Goal: Information Seeking & Learning: Check status

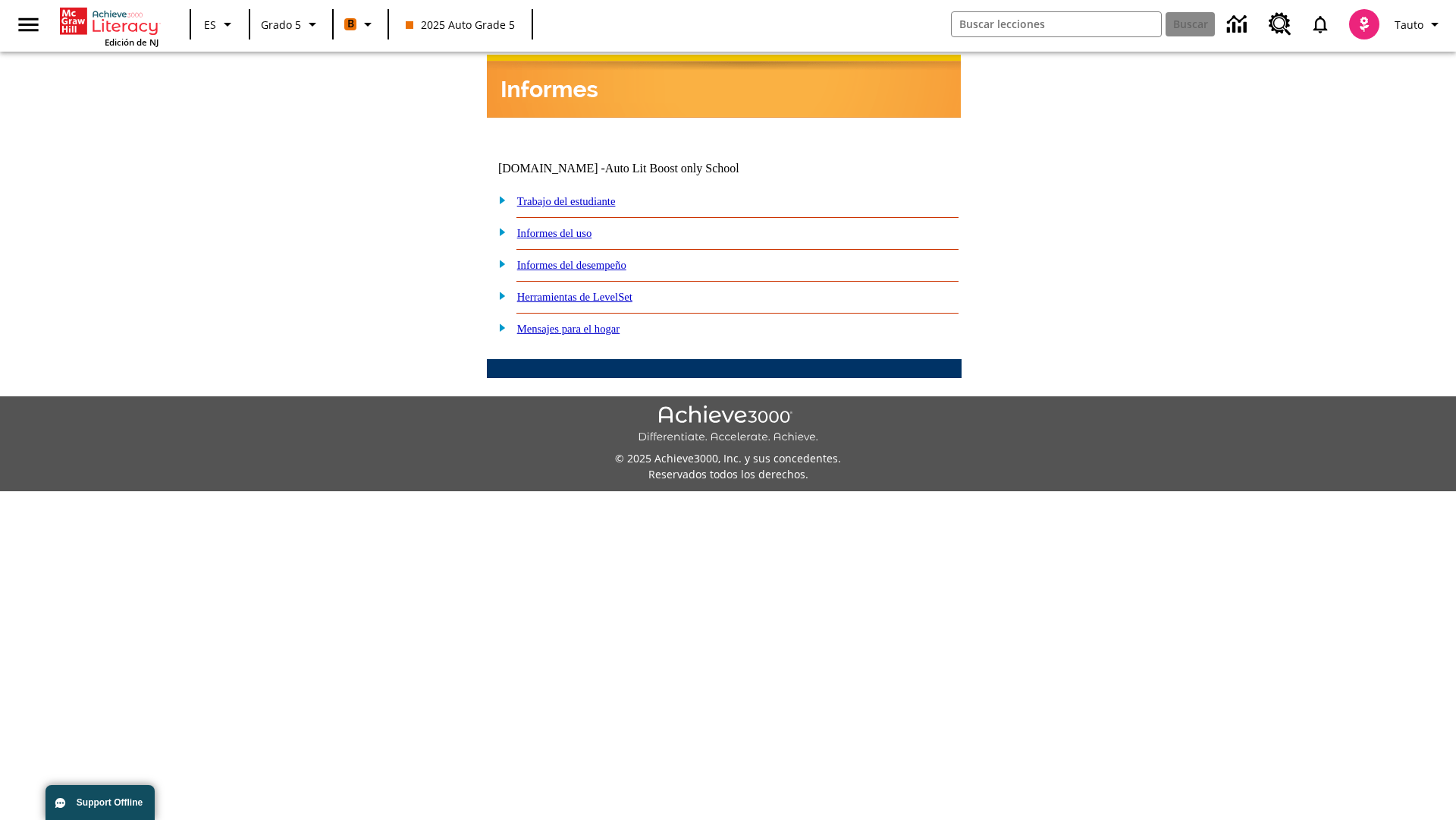
click at [592, 259] on link "Informes del desempeño" at bounding box center [572, 264] width 109 height 12
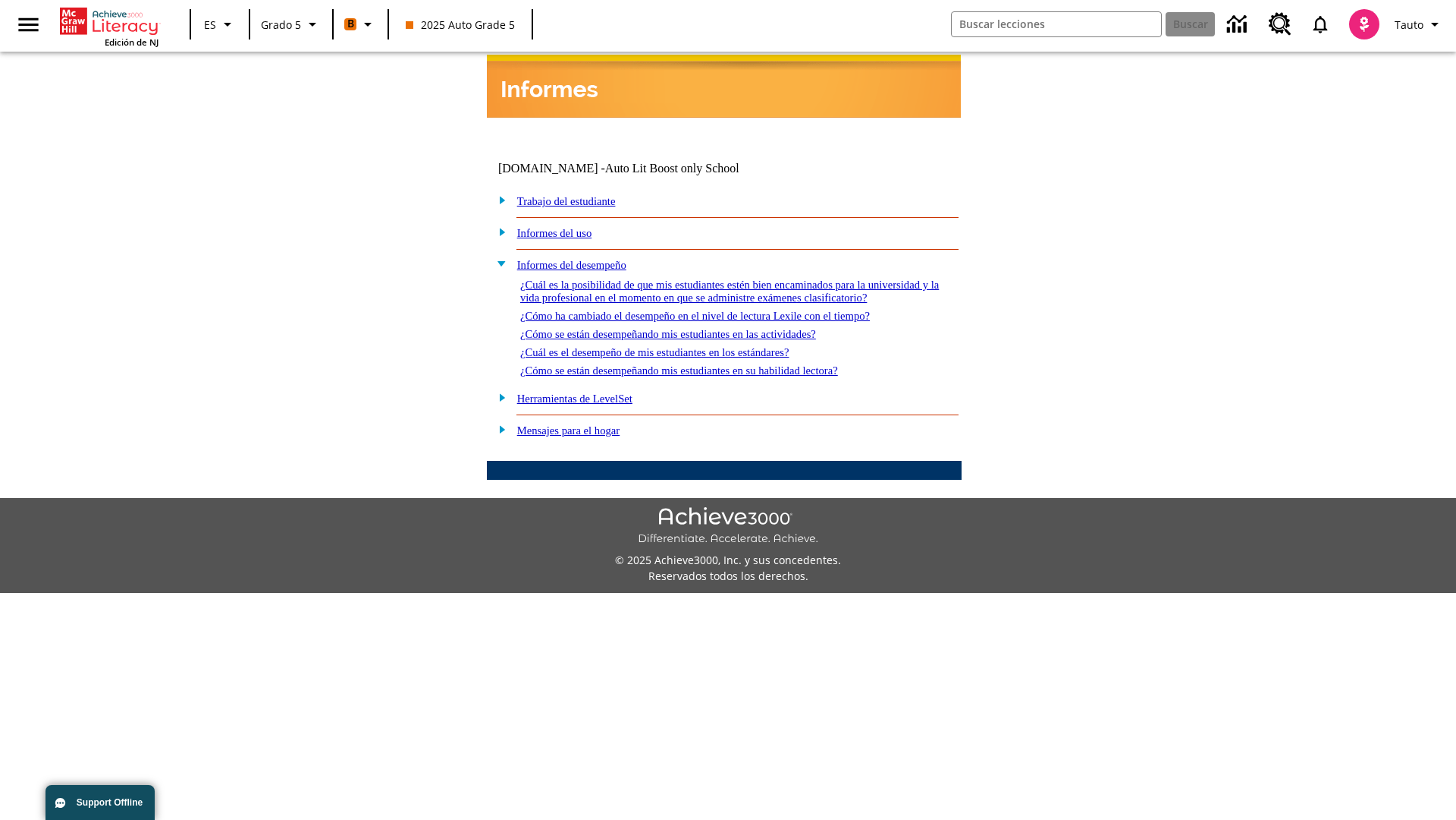
click at [706, 365] on link "¿Cómo se están desempeñando mis estudiantes en su habilidad lectora?" at bounding box center [678, 370] width 318 height 12
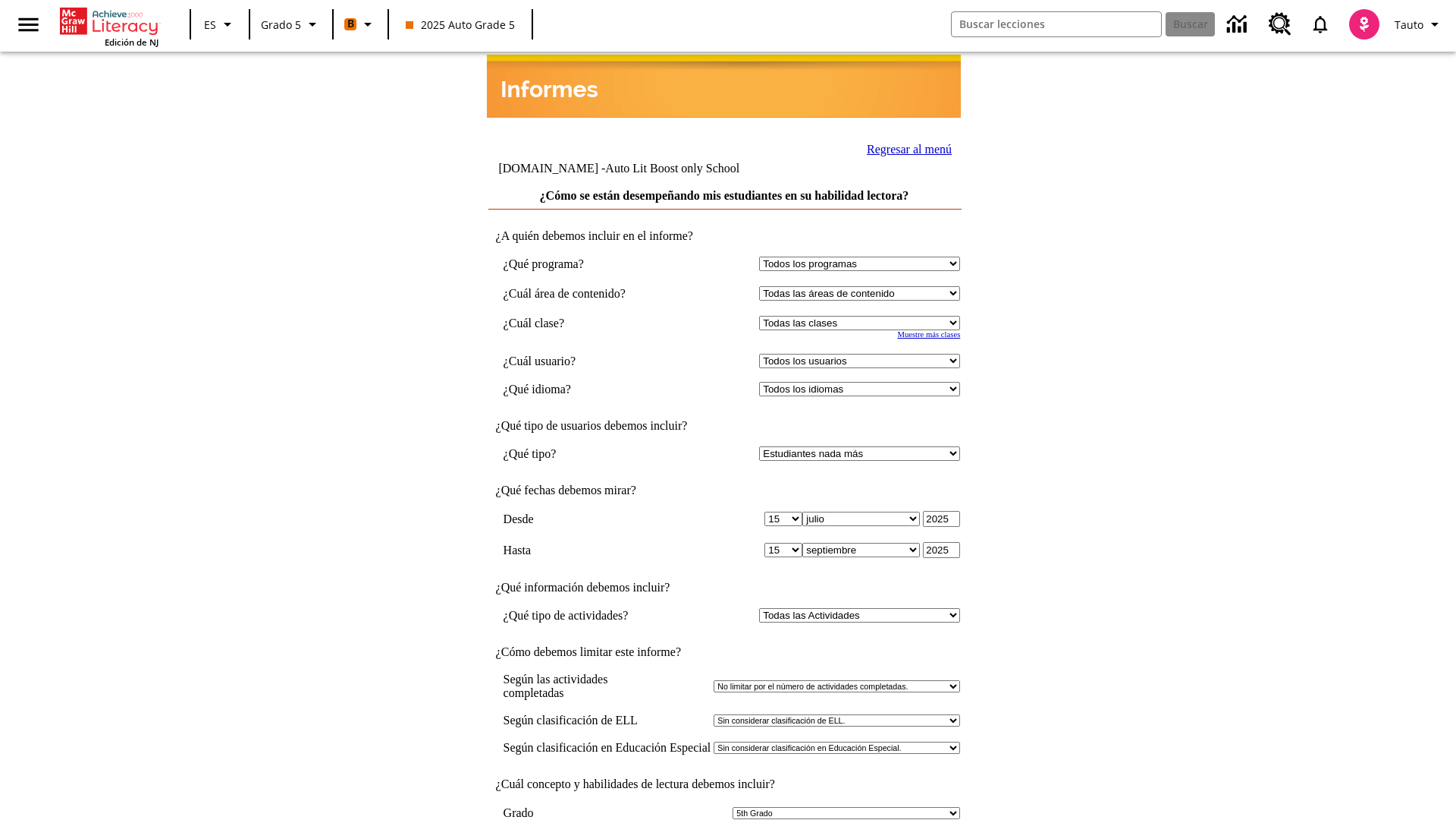
select select "11133131"
select select "21437107"
